Goal: Navigation & Orientation: Find specific page/section

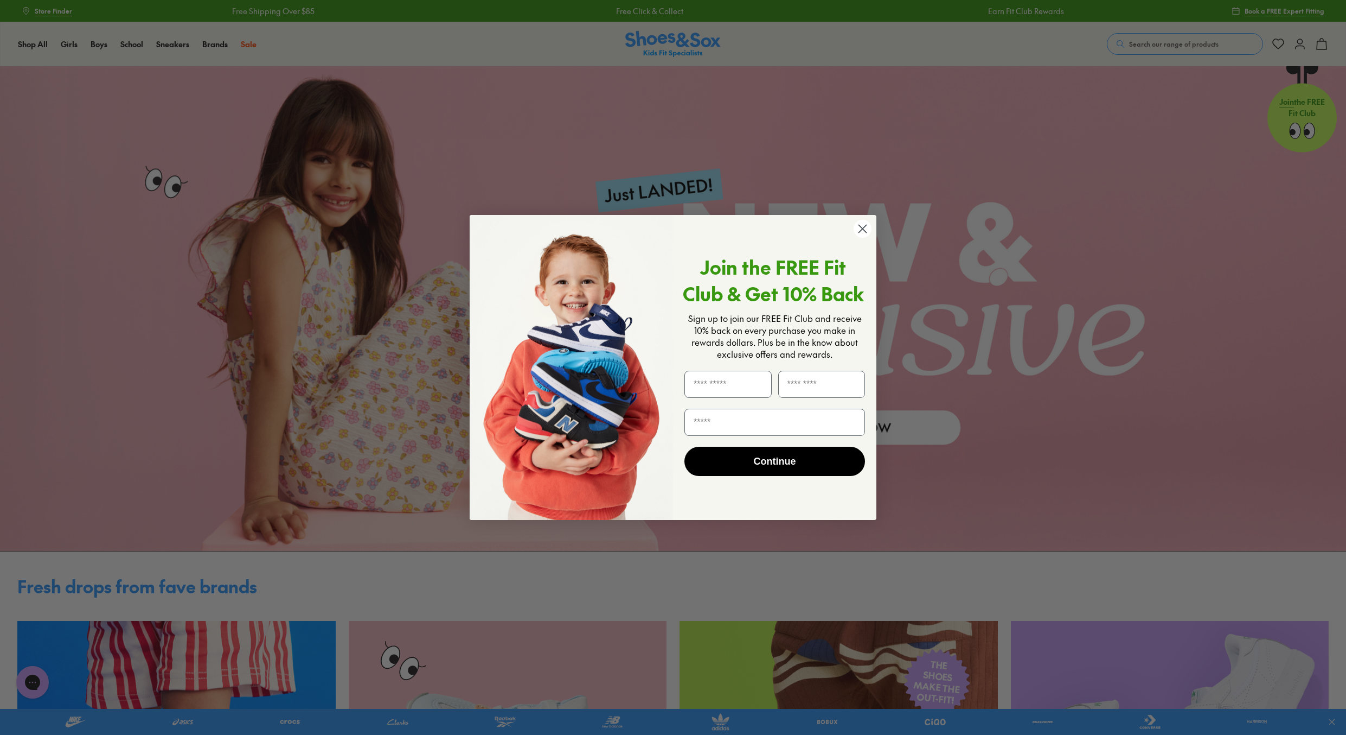
click at [869, 228] on circle "Close dialog" at bounding box center [863, 229] width 18 height 18
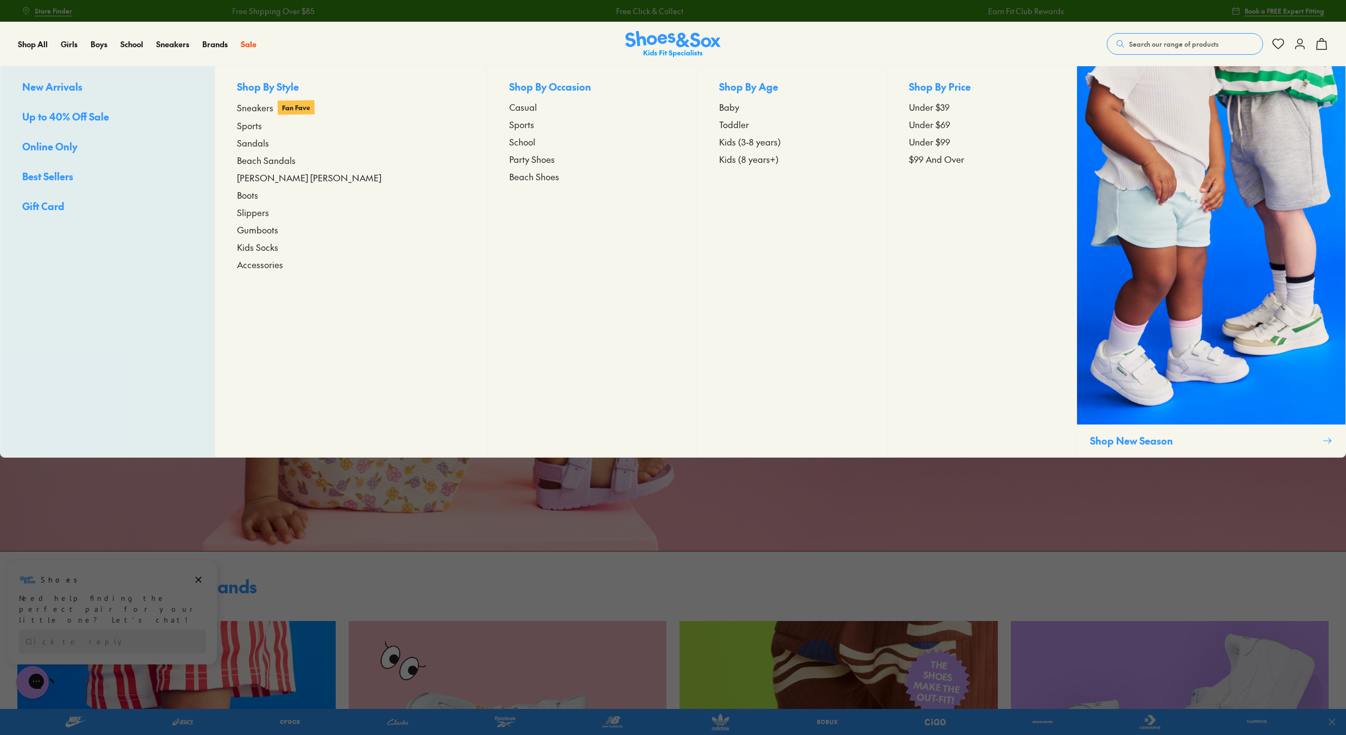
click at [275, 267] on span "Accessories" at bounding box center [260, 264] width 46 height 13
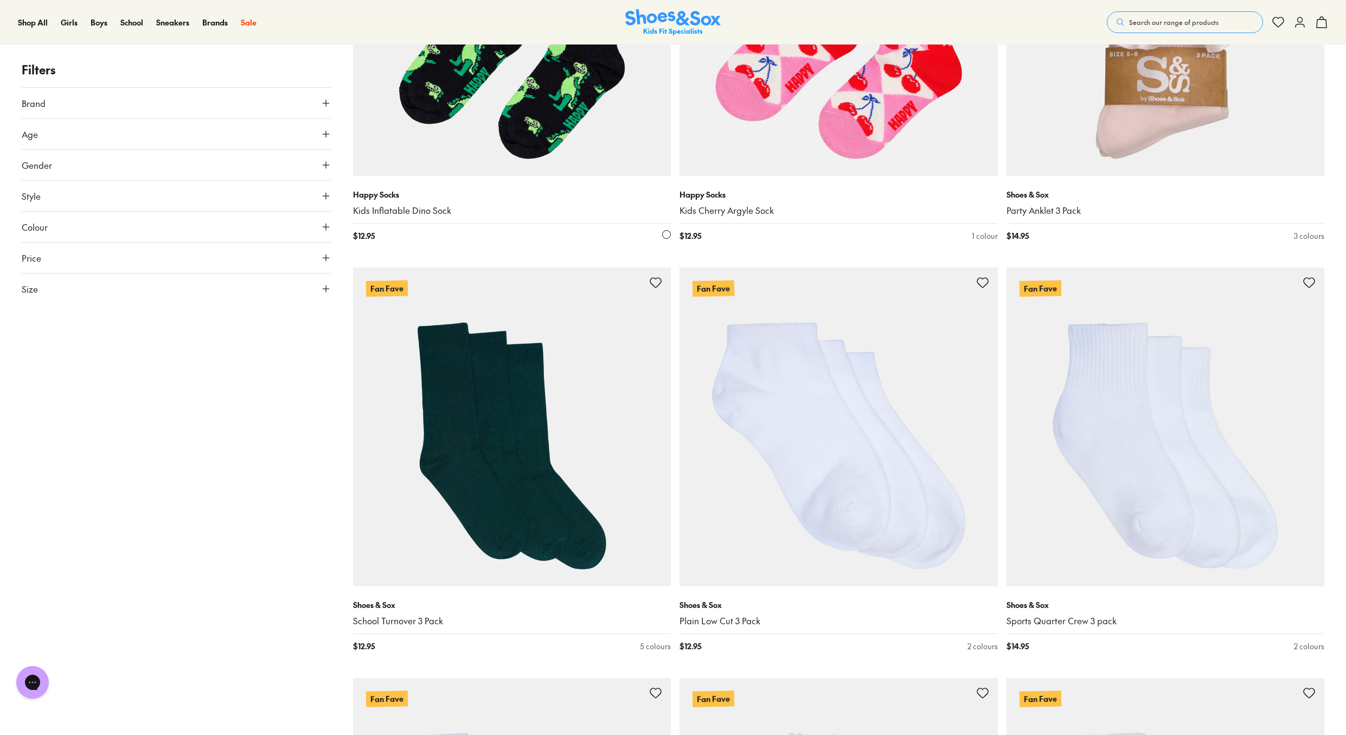
scroll to position [2007, 0]
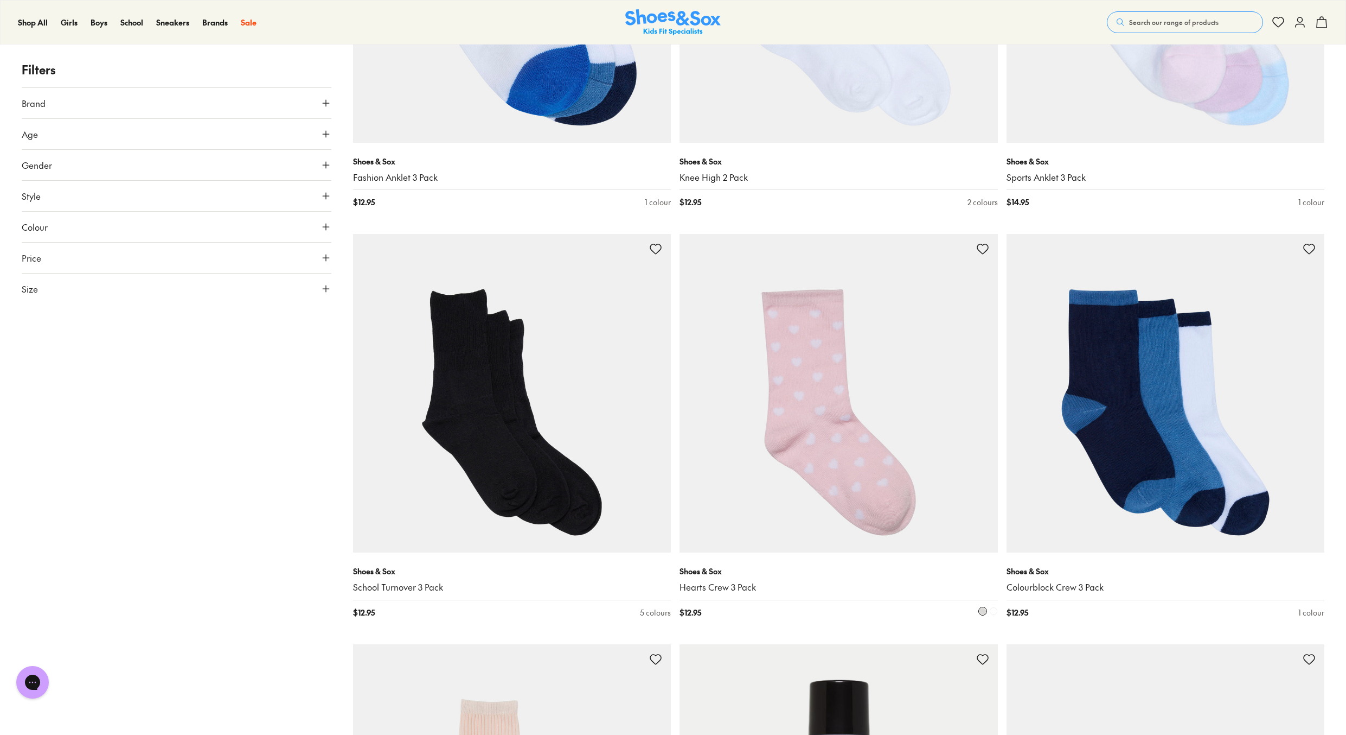
scroll to position [5317, 0]
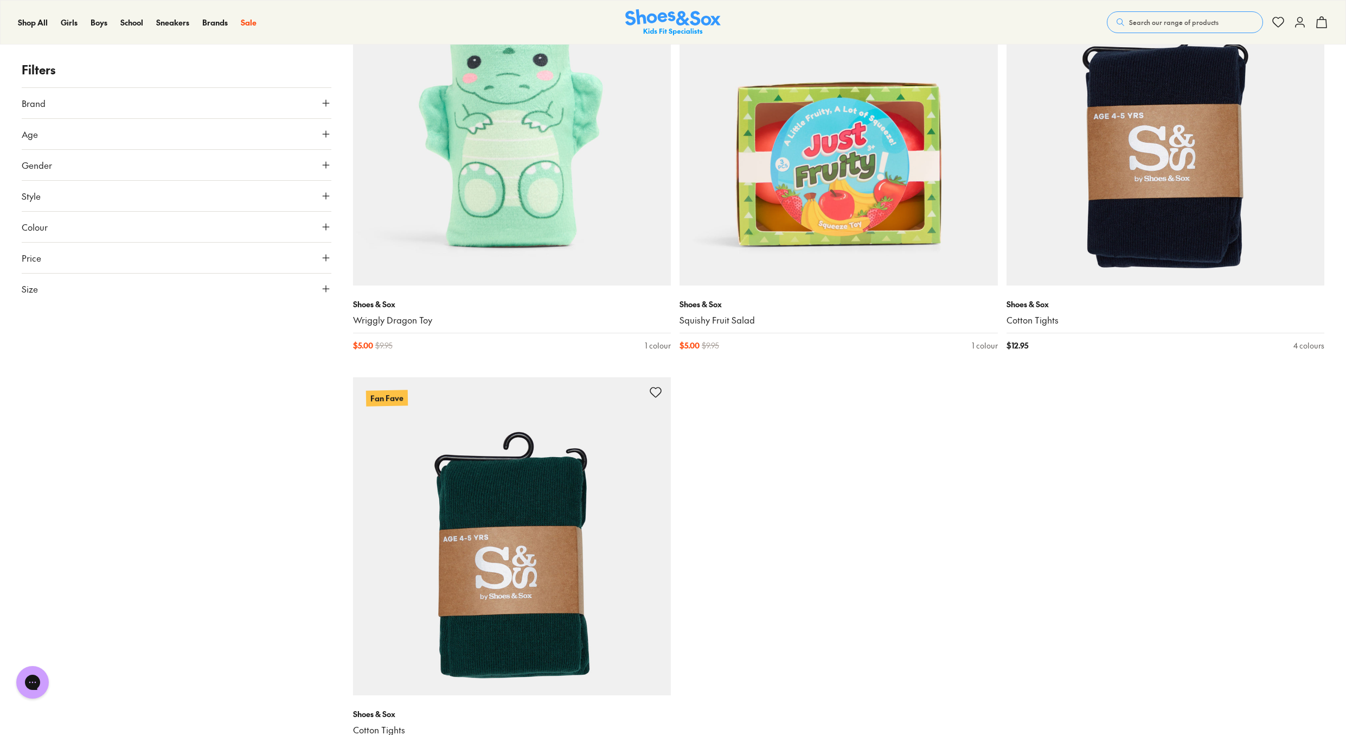
scroll to position [8517, 0]
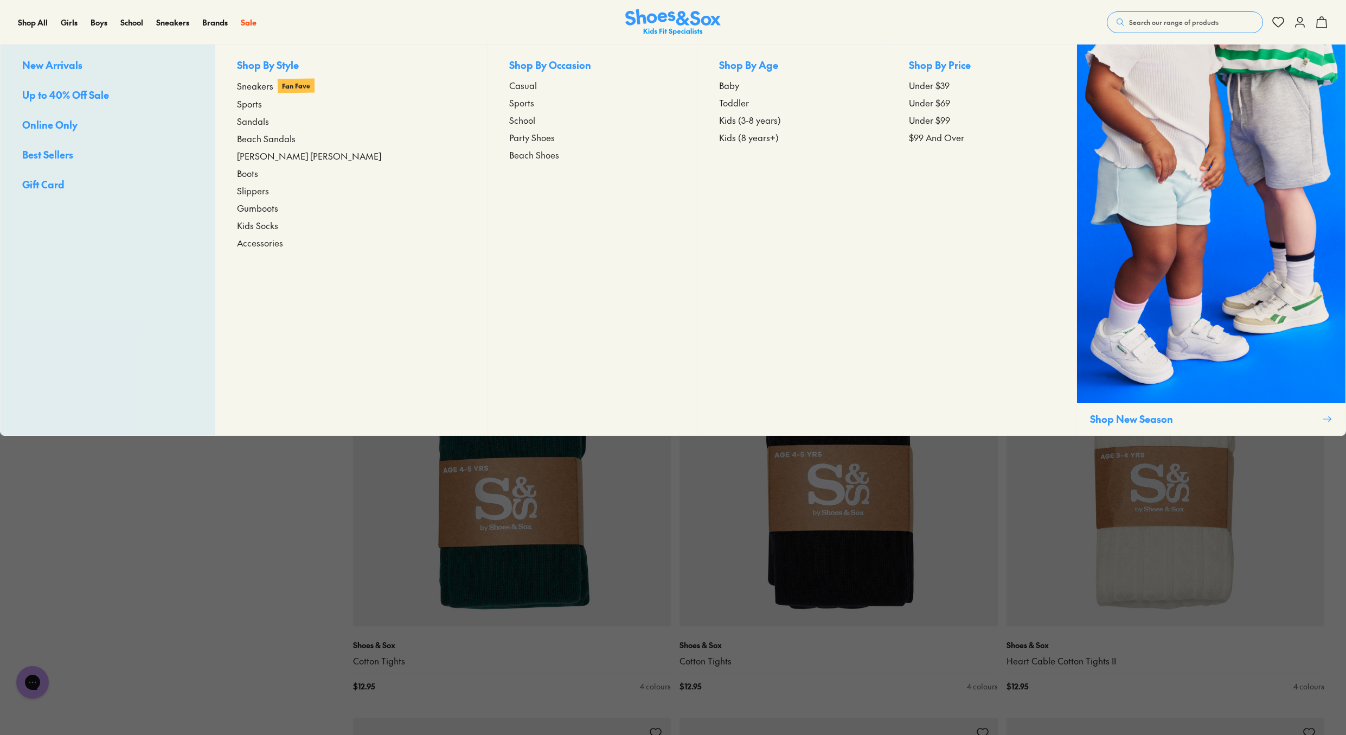
click at [267, 226] on span "Kids Socks" at bounding box center [257, 225] width 41 height 13
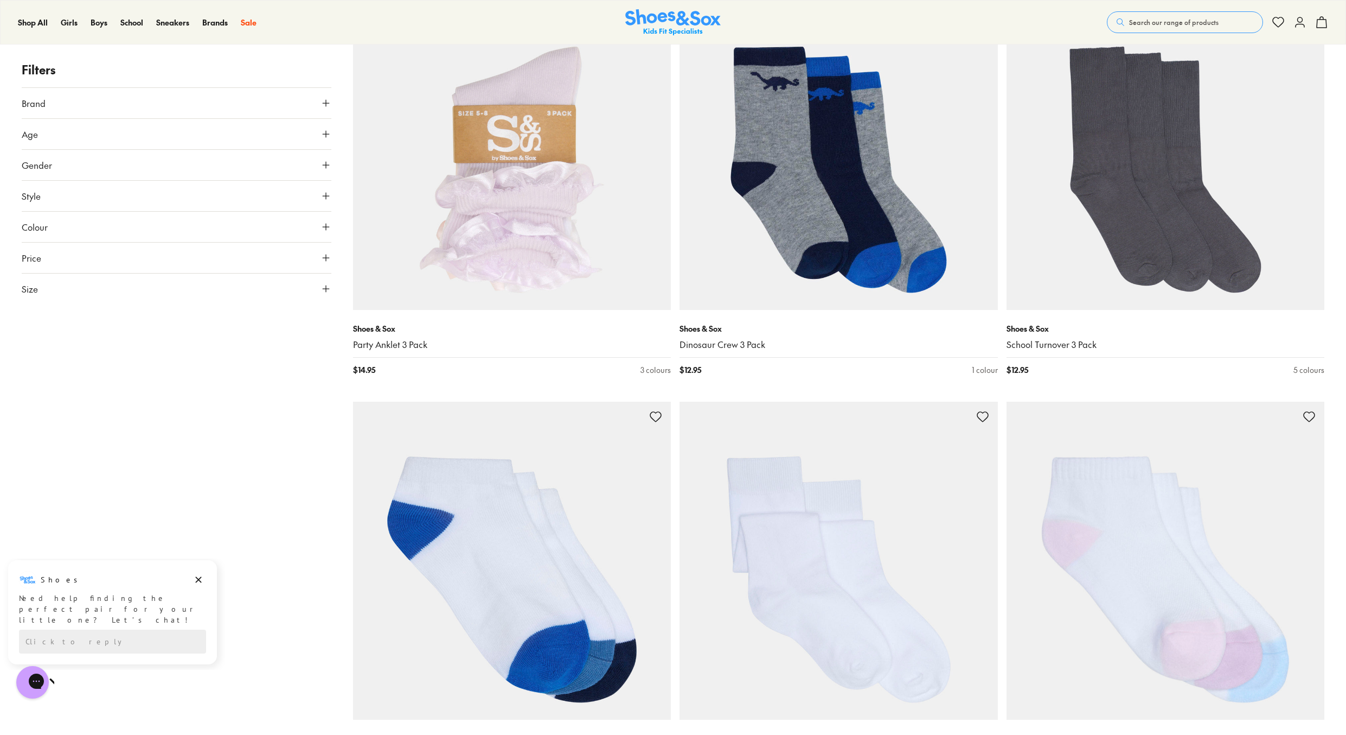
scroll to position [3581, 0]
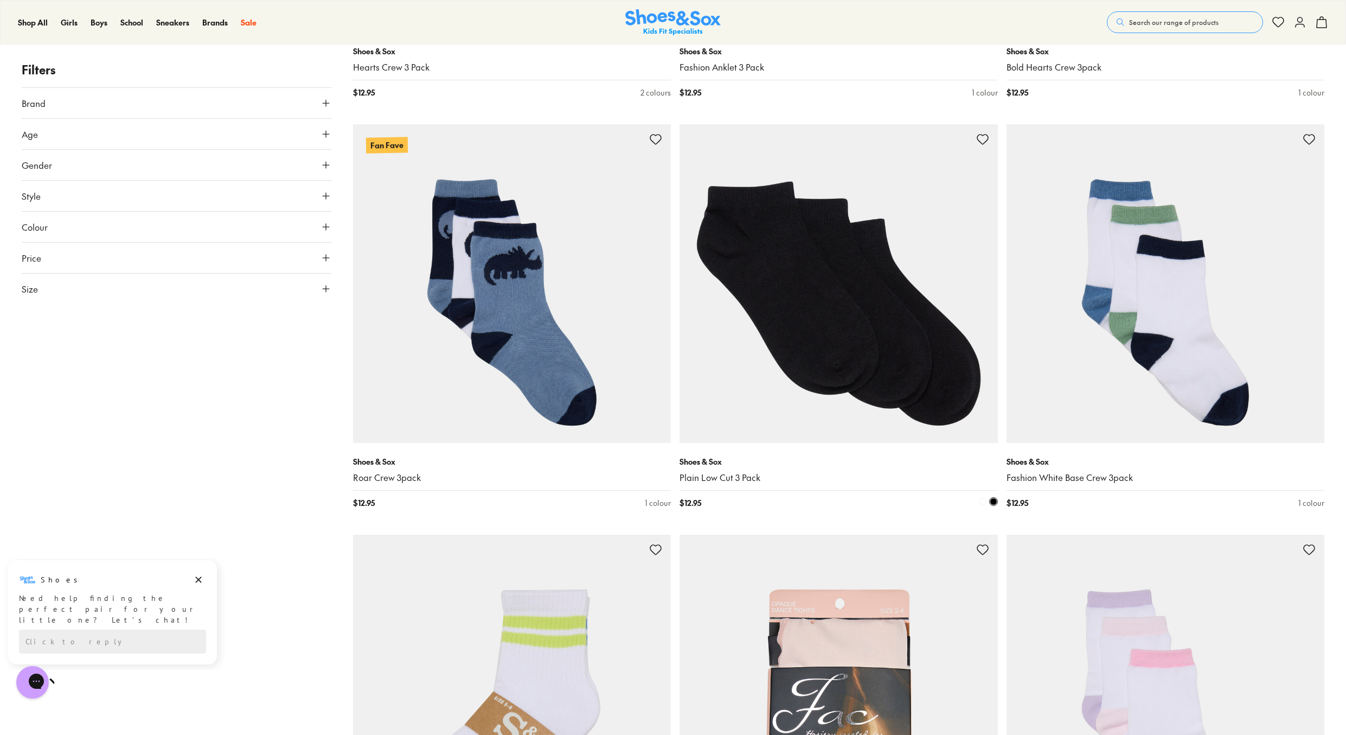
scroll to position [2116, 0]
